Goal: Task Accomplishment & Management: Use online tool/utility

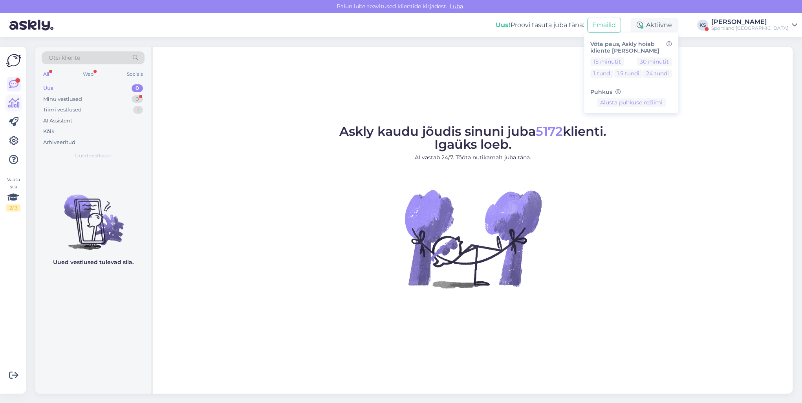
drag, startPoint x: 0, startPoint y: 0, endPoint x: 14, endPoint y: 102, distance: 102.7
click at [14, 102] on icon at bounding box center [13, 103] width 11 height 9
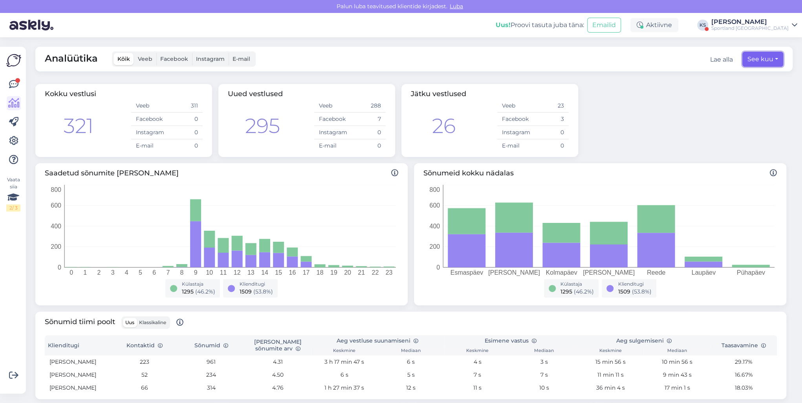
click at [762, 62] on button "See kuu" at bounding box center [762, 59] width 41 height 15
select select "8"
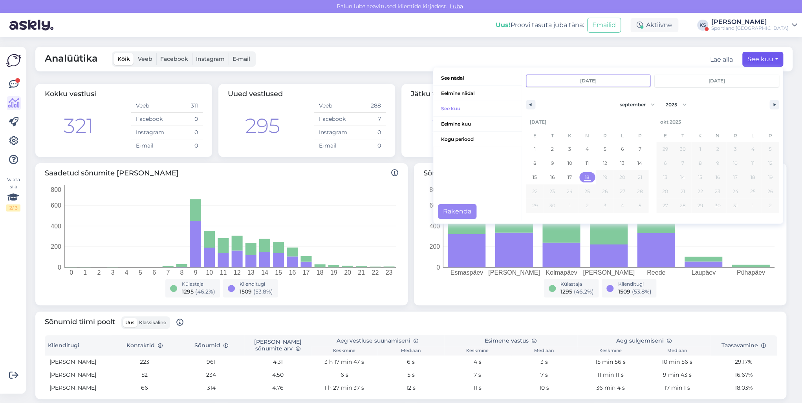
click at [579, 177] on span "18" at bounding box center [588, 177] width 18 height 10
type input "[DATE]"
click at [458, 210] on button "Rakenda" at bounding box center [457, 211] width 38 height 15
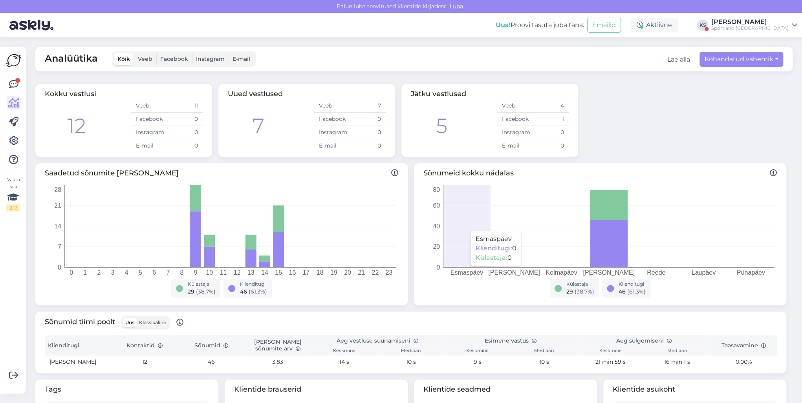
scroll to position [119, 0]
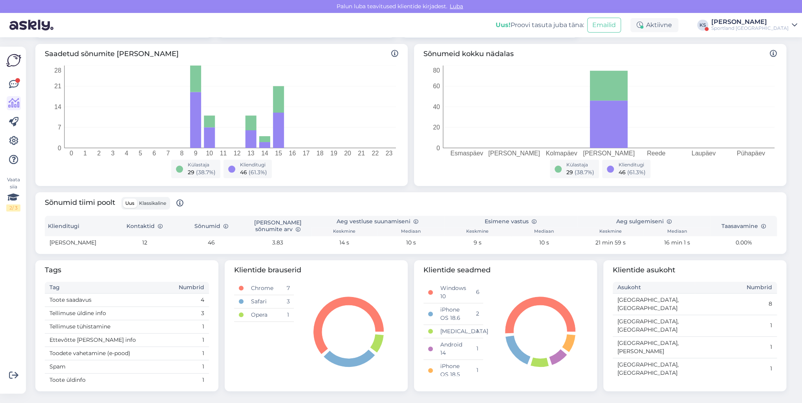
click at [169, 207] on label "Klassikaline" at bounding box center [153, 203] width 32 height 9
click at [137, 199] on input "Klassikaline" at bounding box center [137, 199] width 0 height 0
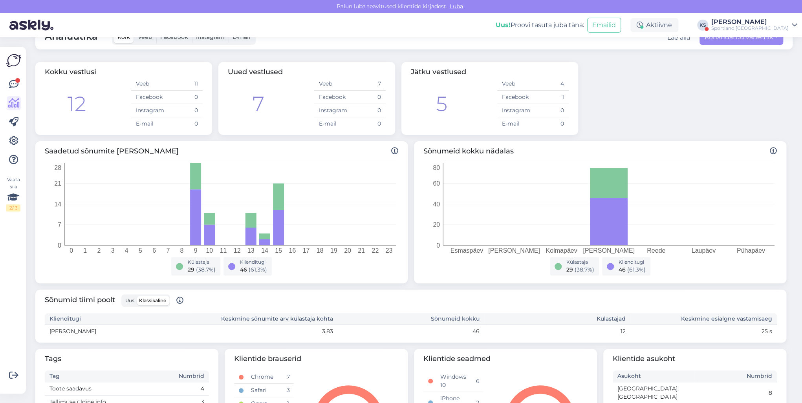
scroll to position [0, 0]
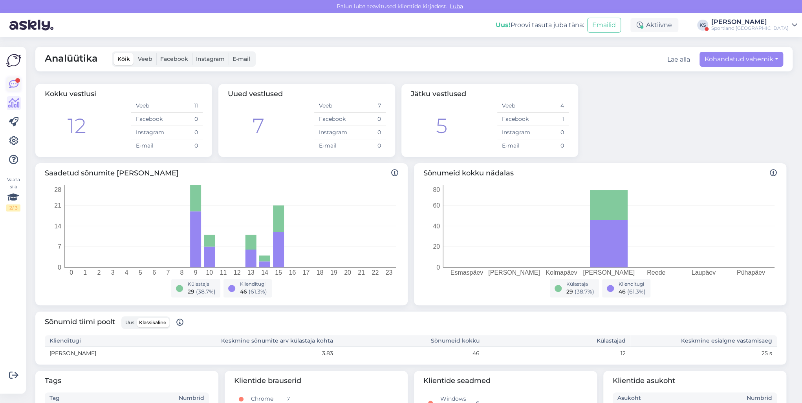
drag, startPoint x: 23, startPoint y: 86, endPoint x: 17, endPoint y: 86, distance: 5.5
click at [21, 86] on div "Vaata siia 2 / 3 Võimalused Veendu, et Askly loob sulle väärtust. Sulge Ühenda …" at bounding box center [13, 220] width 26 height 347
click at [17, 86] on icon at bounding box center [13, 84] width 9 height 9
